Goal: Find contact information: Find contact information

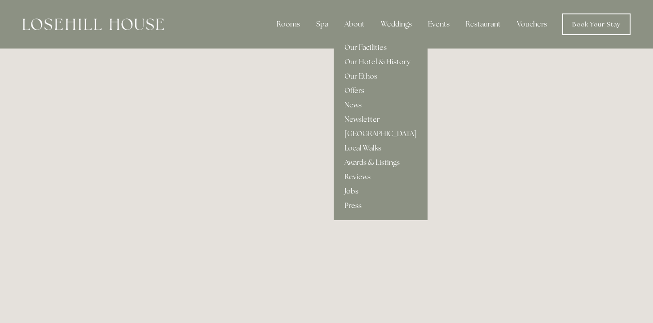
click at [357, 48] on link "Our Facilities" at bounding box center [381, 47] width 94 height 14
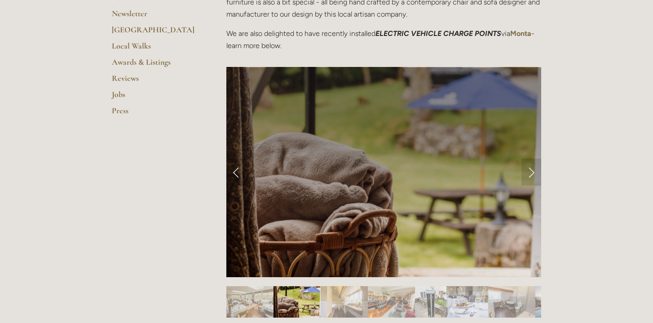
scroll to position [322, 0]
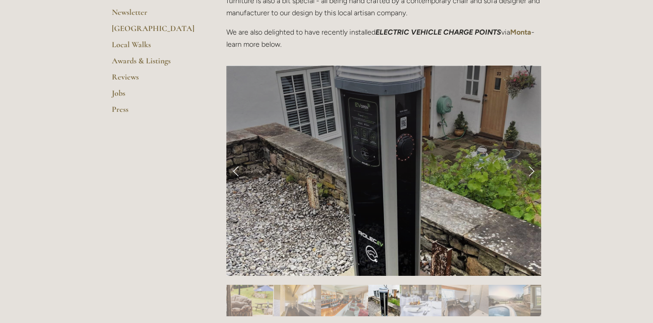
click at [535, 173] on link "Next Slide" at bounding box center [531, 170] width 20 height 27
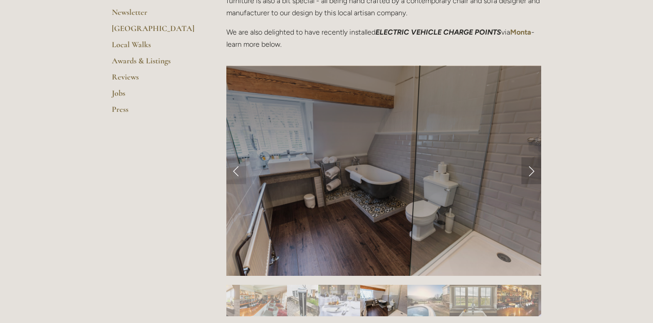
click at [532, 170] on link "Next Slide" at bounding box center [531, 170] width 20 height 27
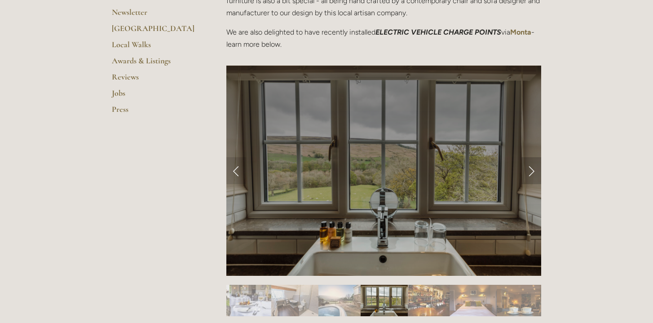
click at [532, 170] on link "Next Slide" at bounding box center [531, 170] width 20 height 27
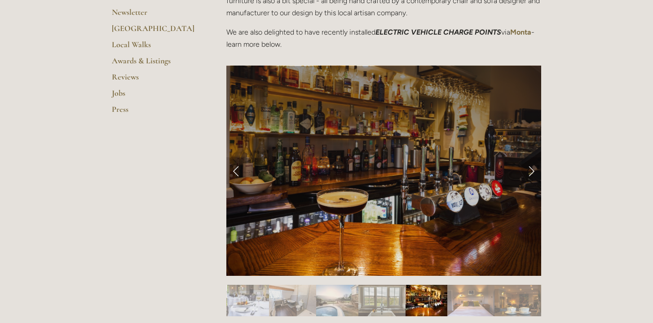
click at [532, 170] on link "Next Slide" at bounding box center [531, 170] width 20 height 27
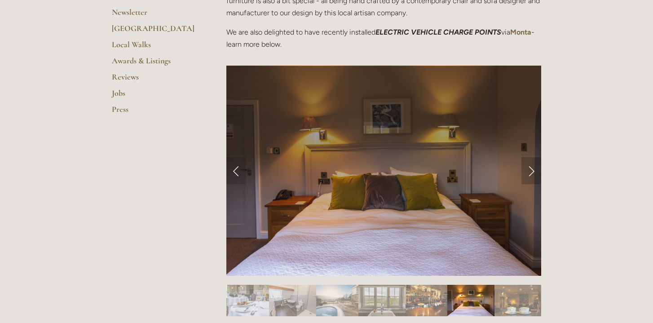
click at [532, 170] on link "Next Slide" at bounding box center [531, 170] width 20 height 27
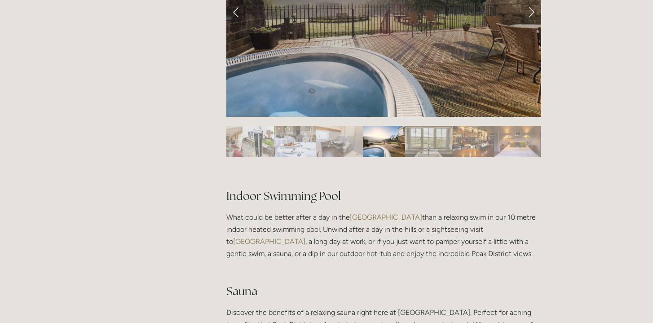
scroll to position [358, 0]
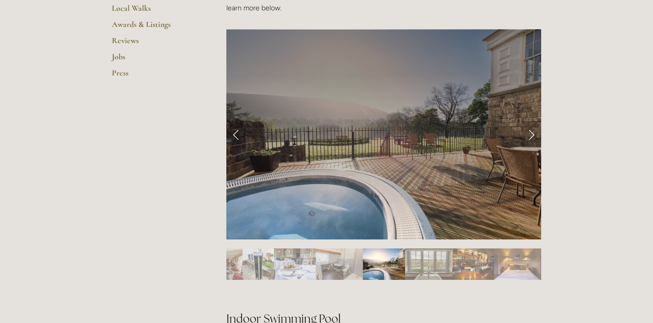
click at [533, 133] on link "Next Slide" at bounding box center [531, 134] width 20 height 27
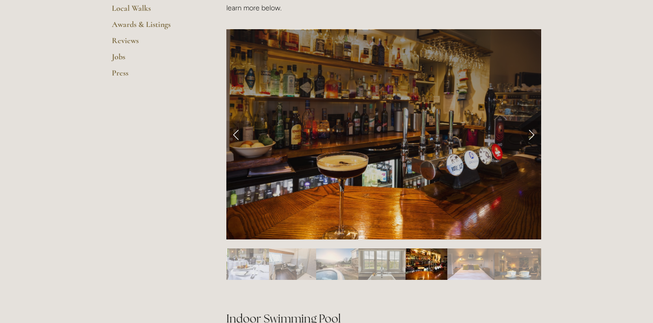
click at [531, 133] on link "Next Slide" at bounding box center [531, 134] width 20 height 27
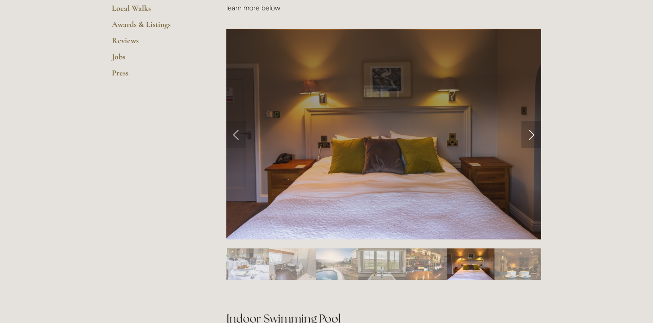
click at [531, 133] on link "Next Slide" at bounding box center [531, 134] width 20 height 27
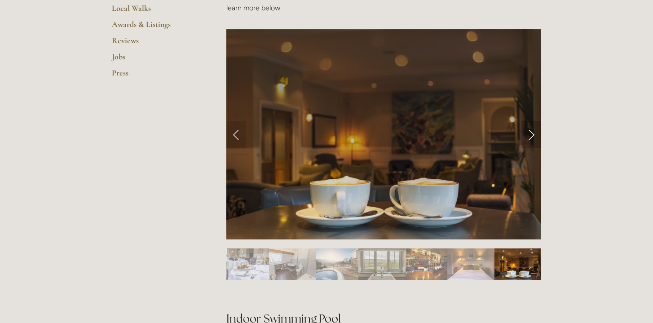
click at [531, 138] on link "Next Slide" at bounding box center [531, 134] width 20 height 27
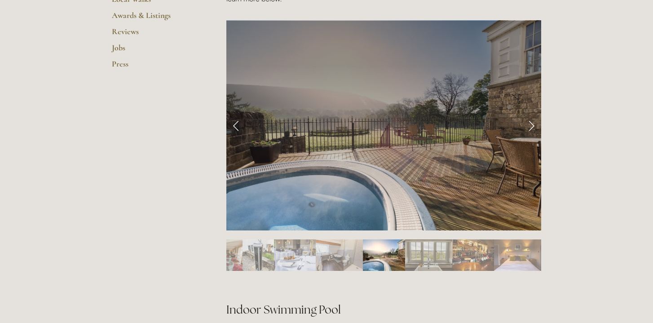
scroll to position [370, 0]
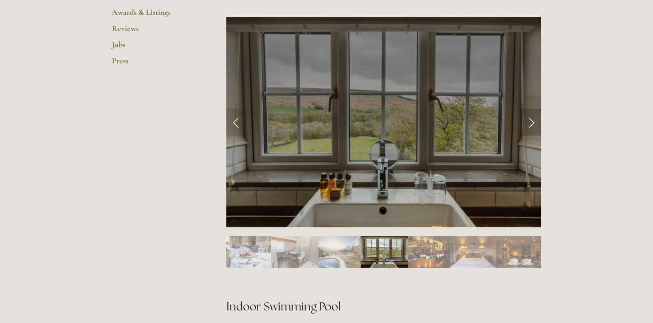
click at [531, 124] on link "Next Slide" at bounding box center [531, 122] width 20 height 27
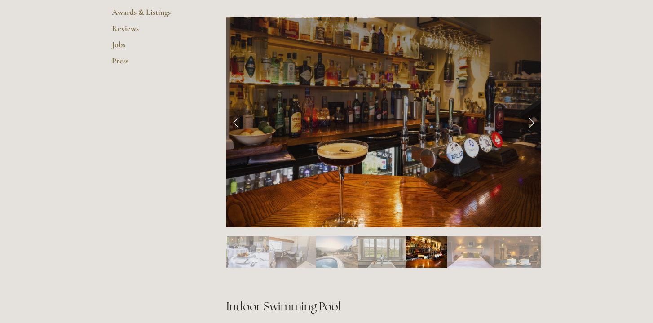
click at [531, 124] on link "Next Slide" at bounding box center [531, 122] width 20 height 27
click at [531, 120] on link "Next Slide" at bounding box center [531, 122] width 20 height 27
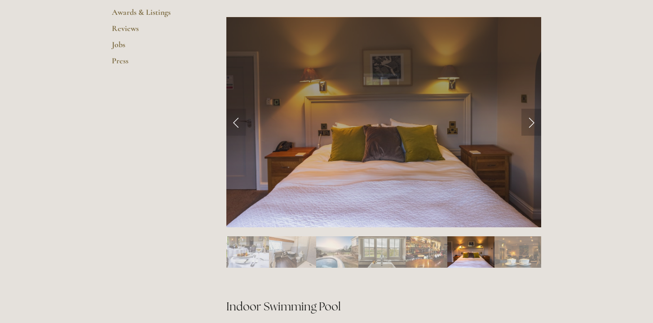
click at [531, 120] on link "Next Slide" at bounding box center [531, 122] width 20 height 27
click at [531, 126] on link "Next Slide" at bounding box center [531, 122] width 20 height 27
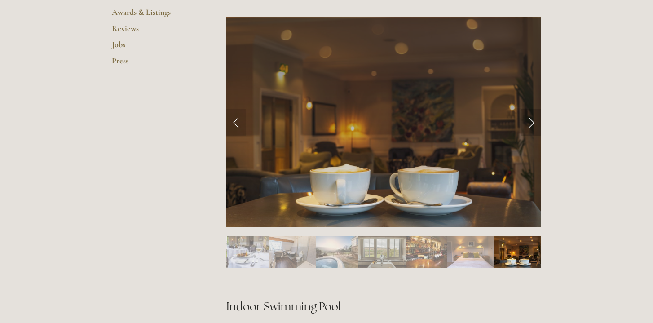
click at [531, 126] on link "Next Slide" at bounding box center [531, 122] width 20 height 27
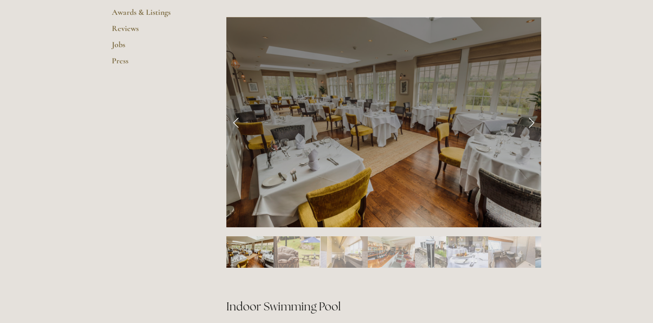
click at [346, 249] on img "Slide 3" at bounding box center [344, 251] width 47 height 31
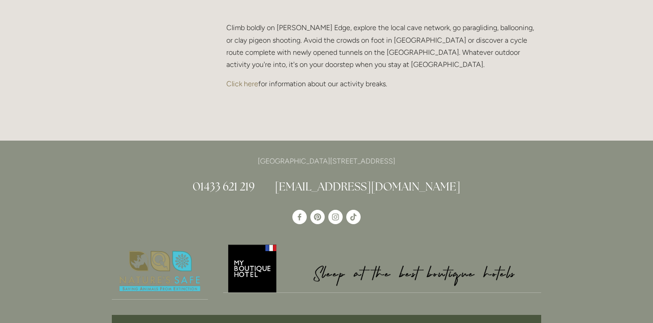
scroll to position [1999, 0]
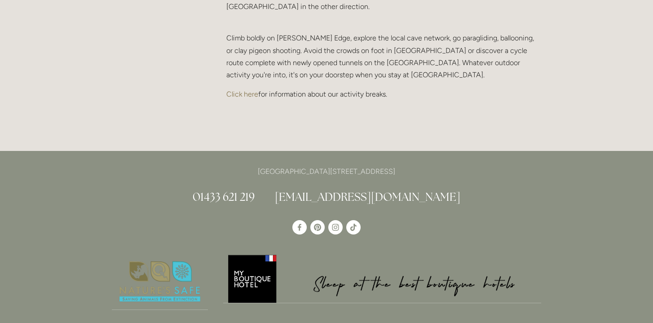
drag, startPoint x: 228, startPoint y: 161, endPoint x: 433, endPoint y: 159, distance: 205.7
click at [433, 165] on p "[GEOGRAPHIC_DATA][STREET_ADDRESS]" at bounding box center [326, 171] width 429 height 12
copy p "[GEOGRAPHIC_DATA][STREET_ADDRESS]"
